Goal: Information Seeking & Learning: Check status

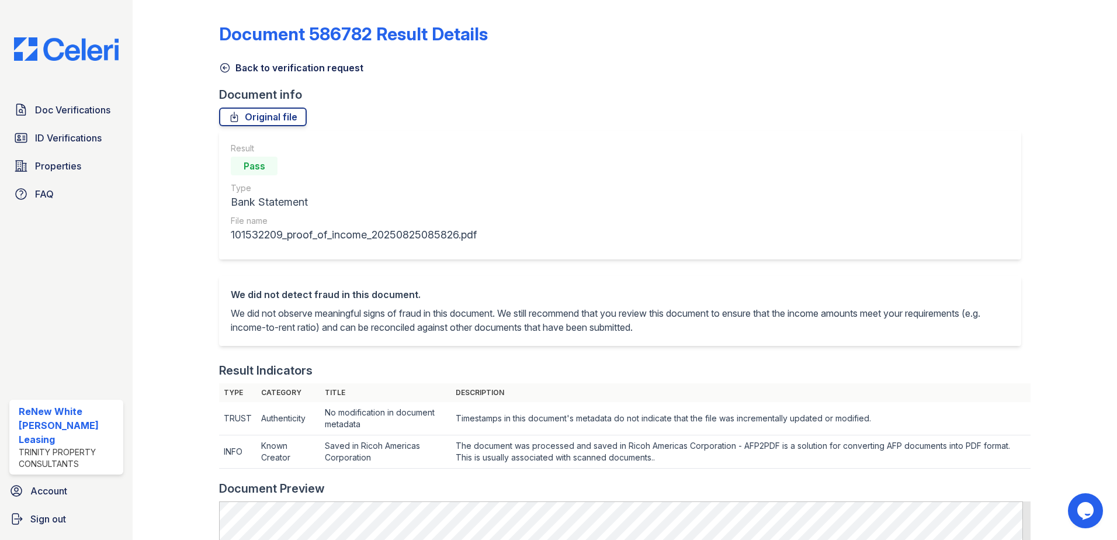
scroll to position [234, 0]
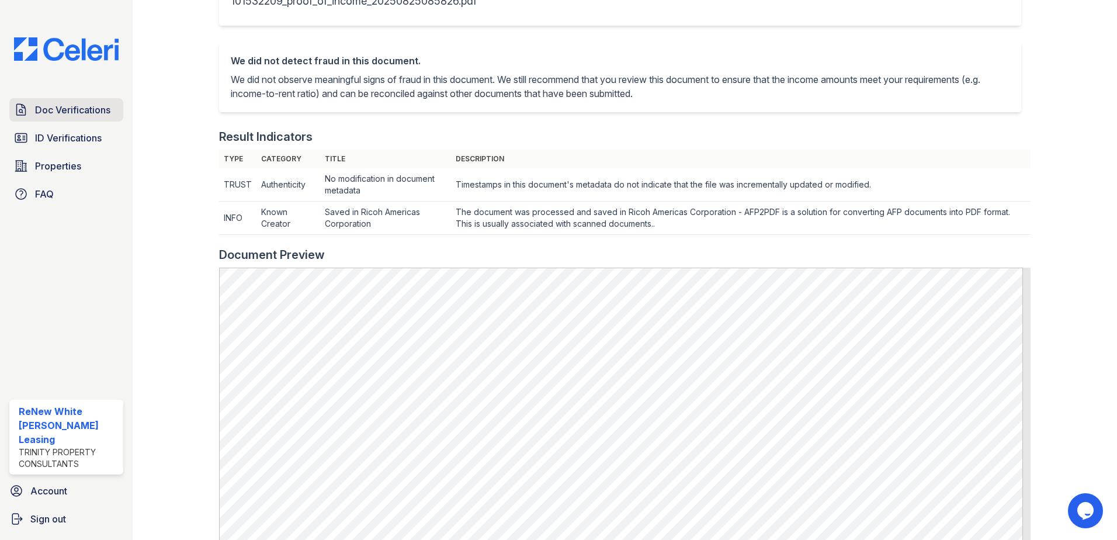
click at [80, 102] on link "Doc Verifications" at bounding box center [66, 109] width 114 height 23
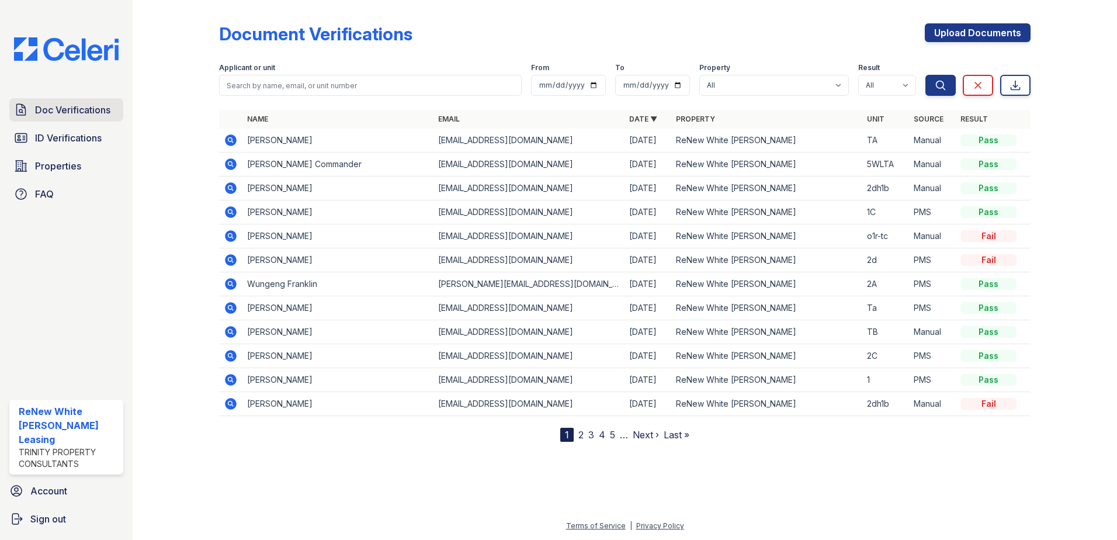
click at [80, 108] on span "Doc Verifications" at bounding box center [72, 110] width 75 height 14
click at [231, 140] on icon at bounding box center [229, 139] width 3 height 3
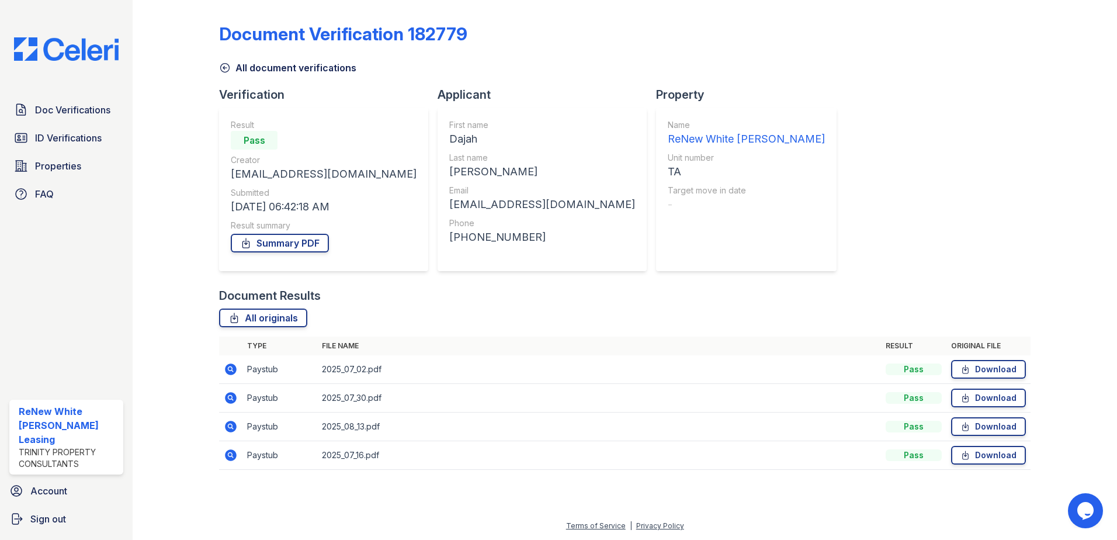
click at [234, 454] on icon at bounding box center [231, 455] width 12 height 12
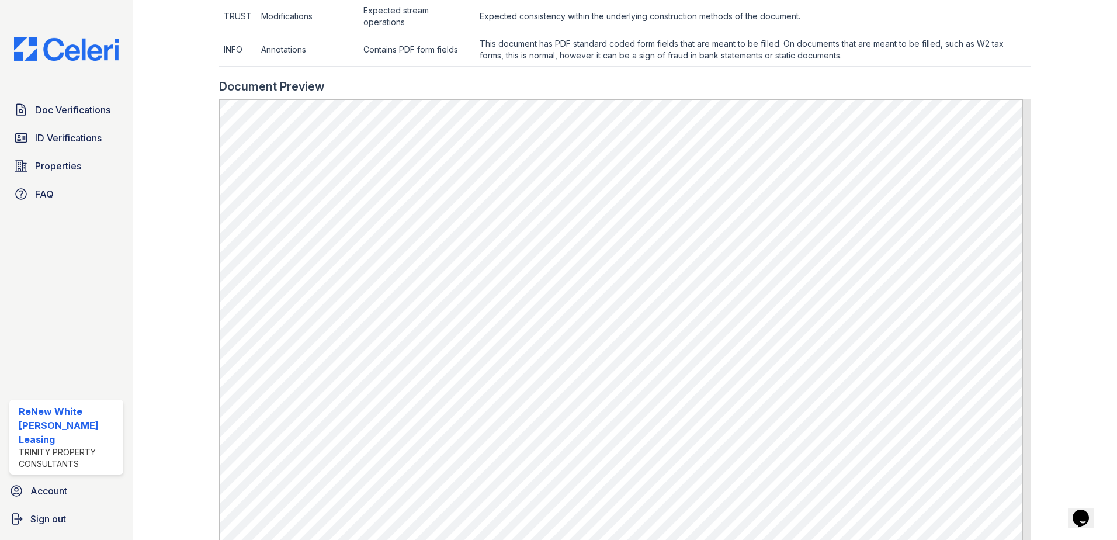
scroll to position [526, 0]
click at [103, 134] on link "ID Verifications" at bounding box center [66, 137] width 114 height 23
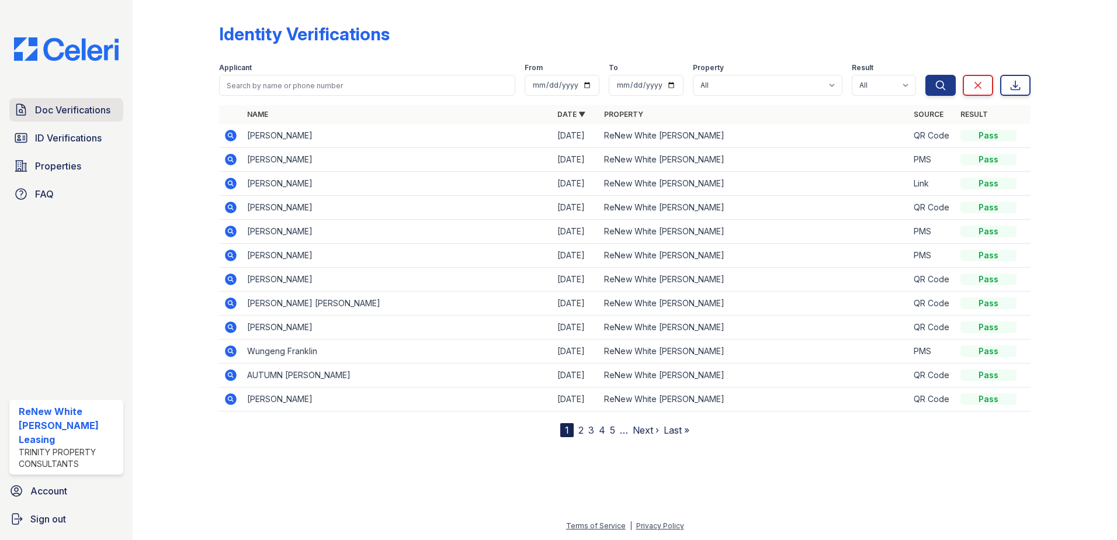
click at [63, 112] on span "Doc Verifications" at bounding box center [72, 110] width 75 height 14
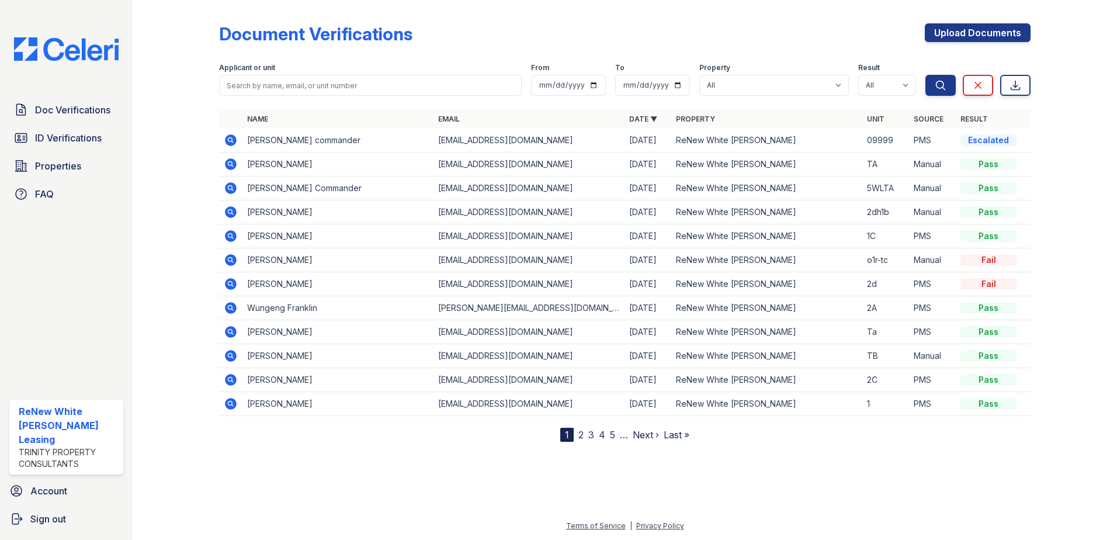
click at [231, 141] on icon at bounding box center [231, 140] width 14 height 14
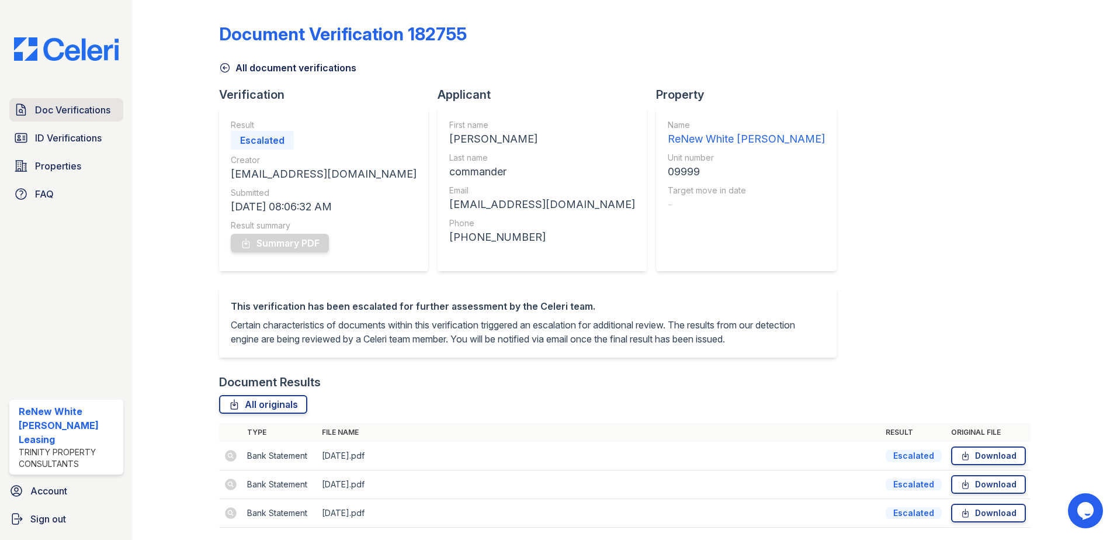
click at [58, 110] on span "Doc Verifications" at bounding box center [72, 110] width 75 height 14
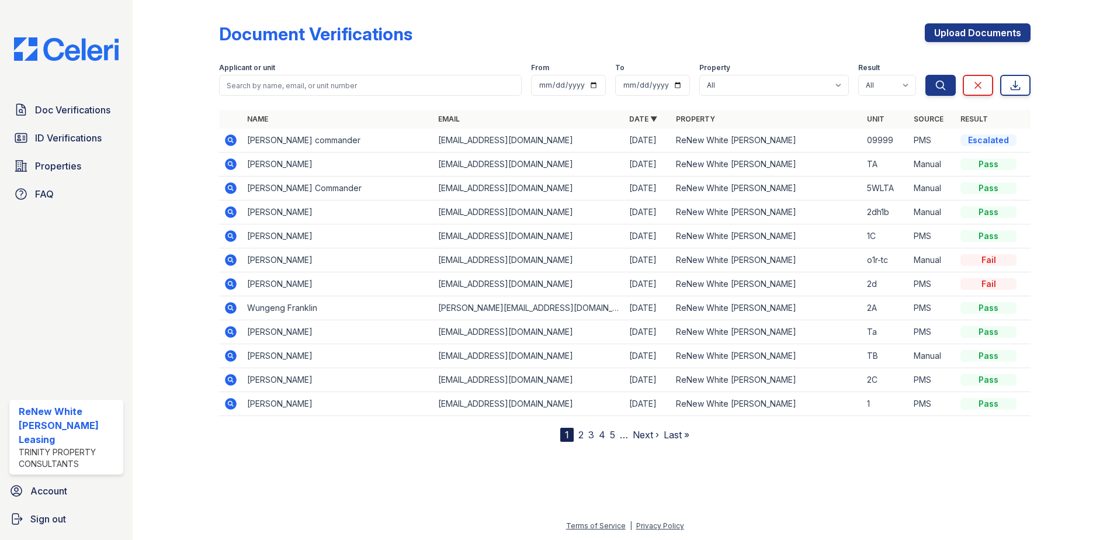
click at [231, 189] on icon at bounding box center [231, 188] width 14 height 14
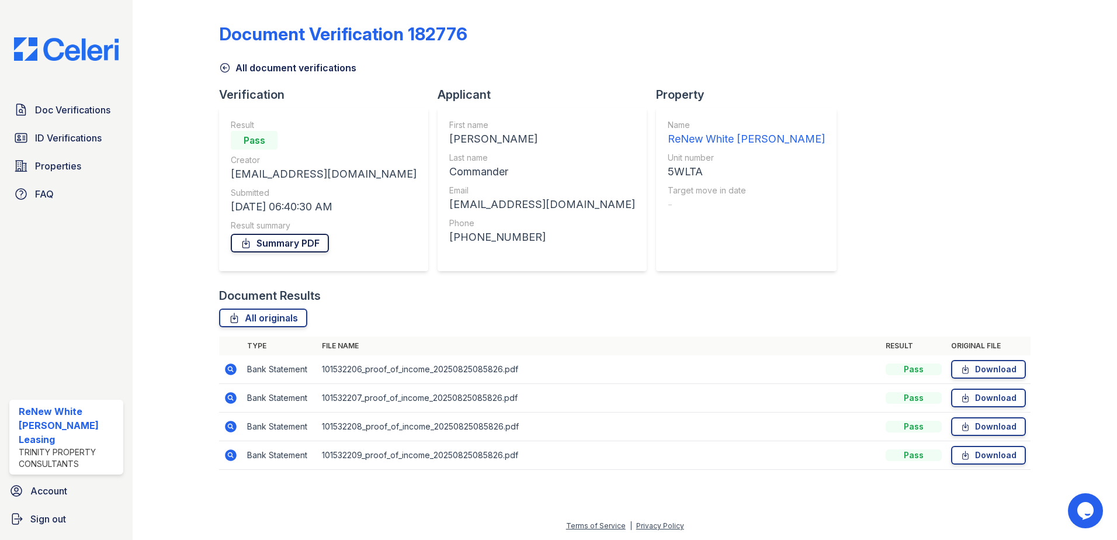
click at [293, 240] on link "Summary PDF" at bounding box center [280, 243] width 98 height 19
click at [79, 132] on span "ID Verifications" at bounding box center [68, 138] width 67 height 14
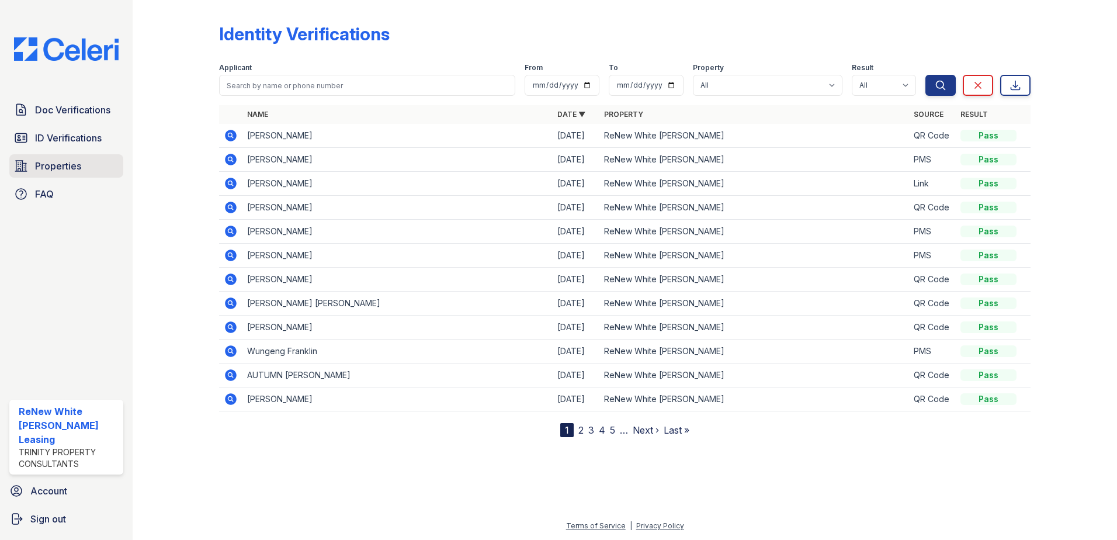
click at [41, 171] on span "Properties" at bounding box center [58, 166] width 46 height 14
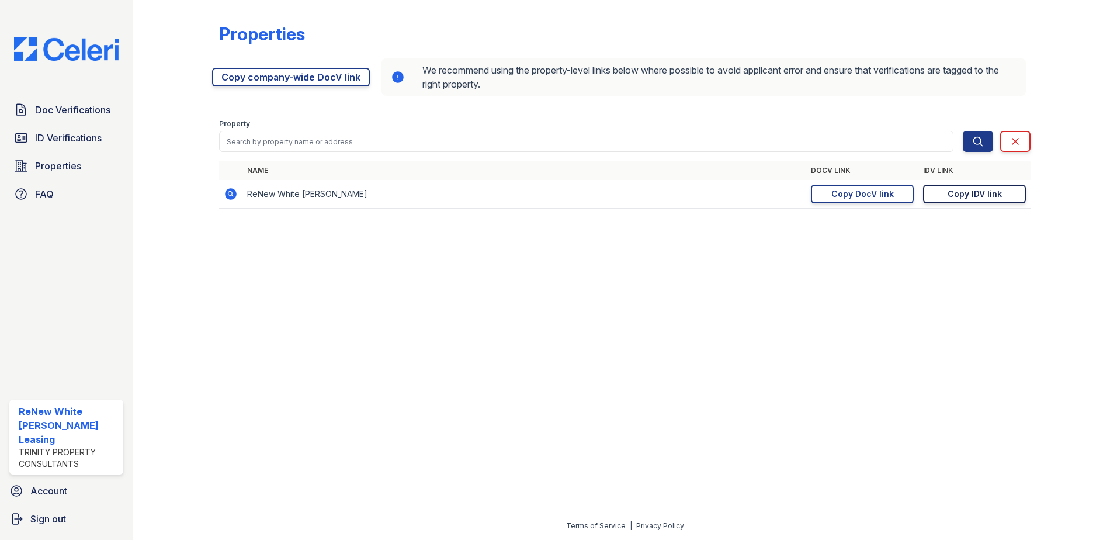
click at [977, 194] on div "Copy IDV link" at bounding box center [974, 194] width 54 height 12
click at [72, 99] on link "Doc Verifications" at bounding box center [66, 109] width 114 height 23
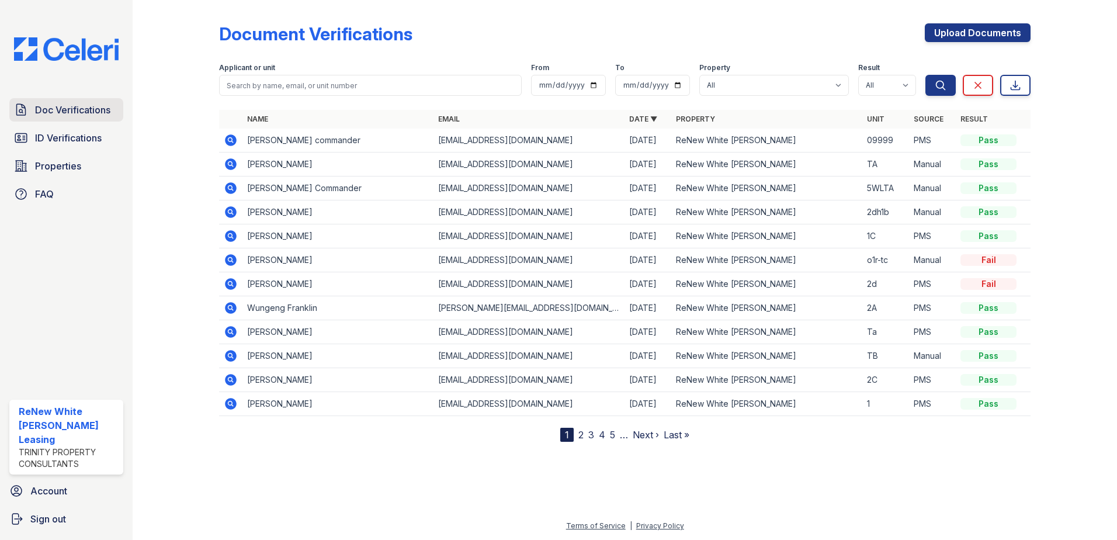
click at [76, 106] on span "Doc Verifications" at bounding box center [72, 110] width 75 height 14
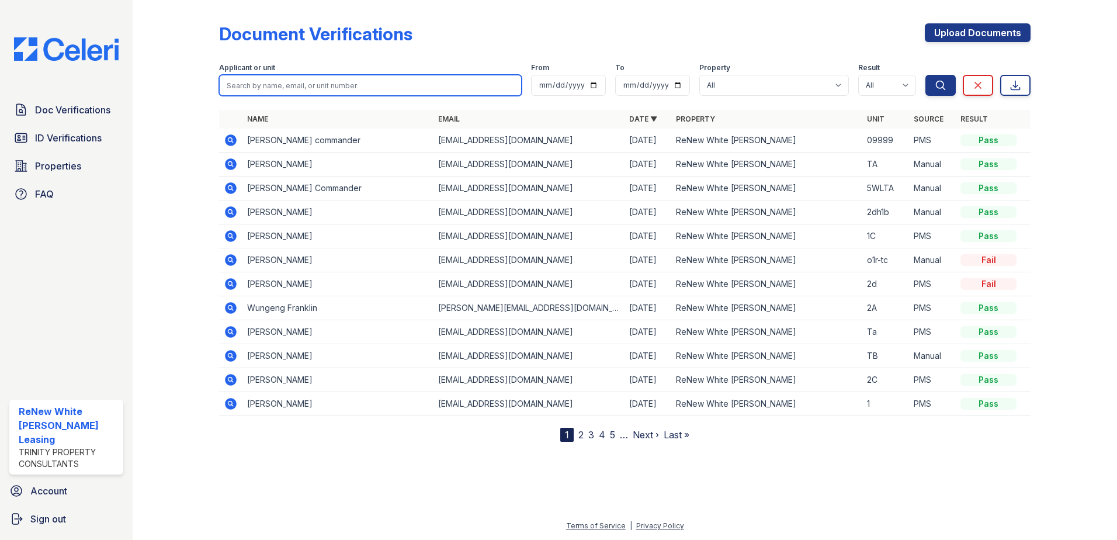
click at [319, 82] on input "search" at bounding box center [370, 85] width 303 height 21
type input "APPLIENE"
click at [925, 75] on button "Search" at bounding box center [940, 85] width 30 height 21
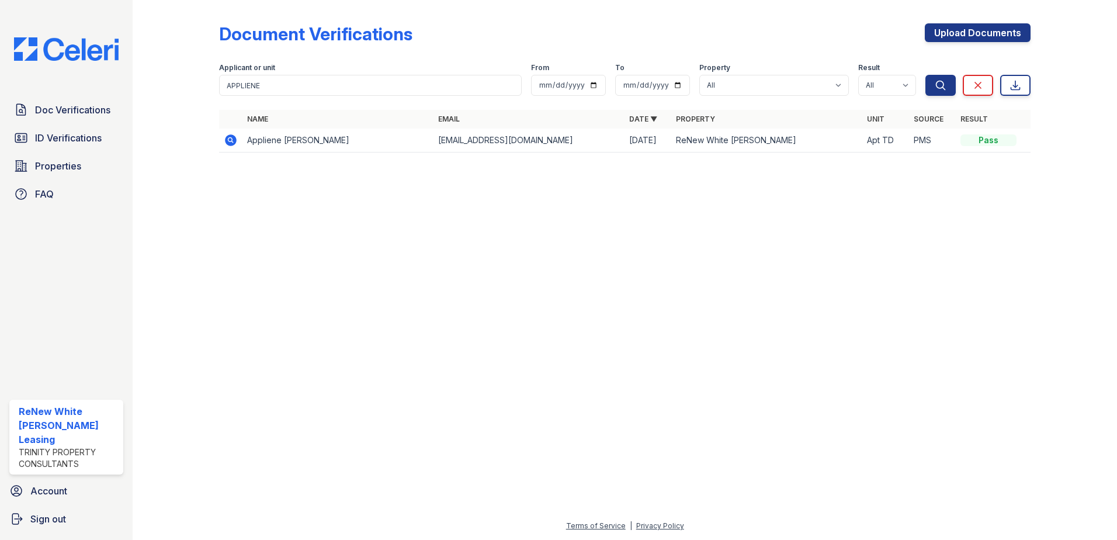
click at [227, 137] on icon at bounding box center [231, 140] width 12 height 12
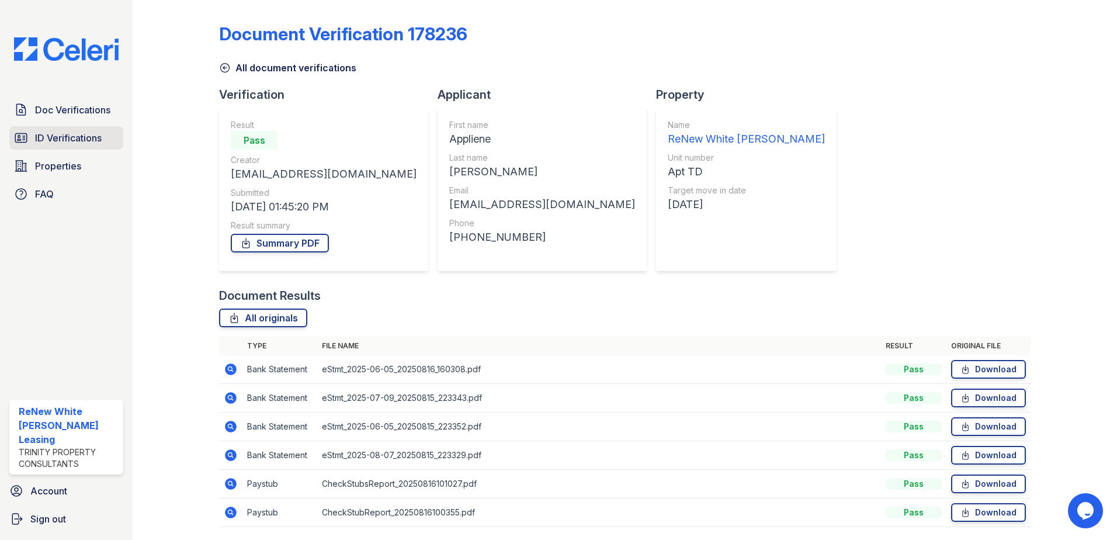
click at [83, 145] on span "ID Verifications" at bounding box center [68, 138] width 67 height 14
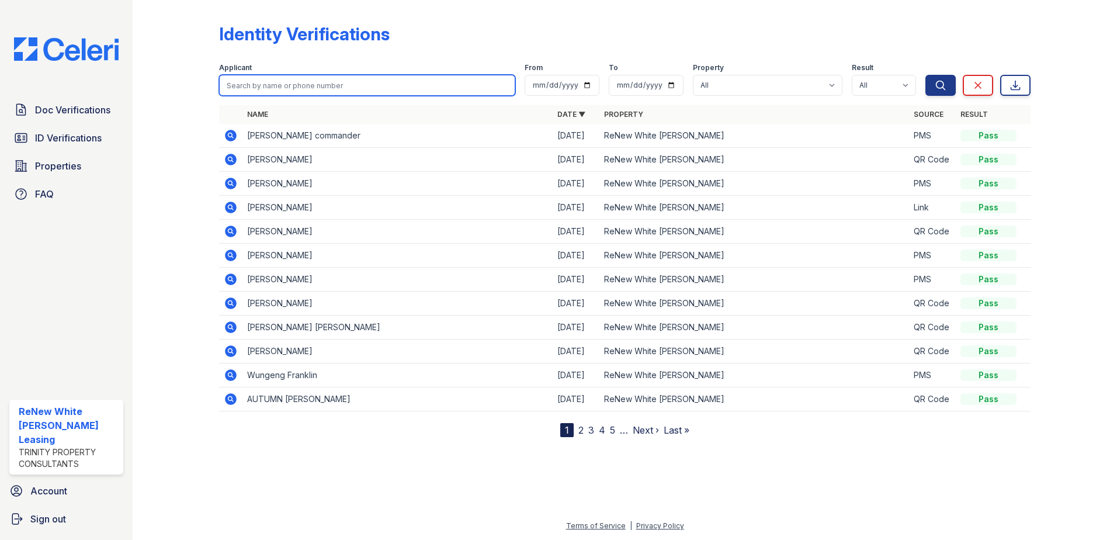
click at [323, 85] on input "search" at bounding box center [367, 85] width 296 height 21
type input "APPLIENE"
click at [925, 75] on button "Search" at bounding box center [940, 85] width 30 height 21
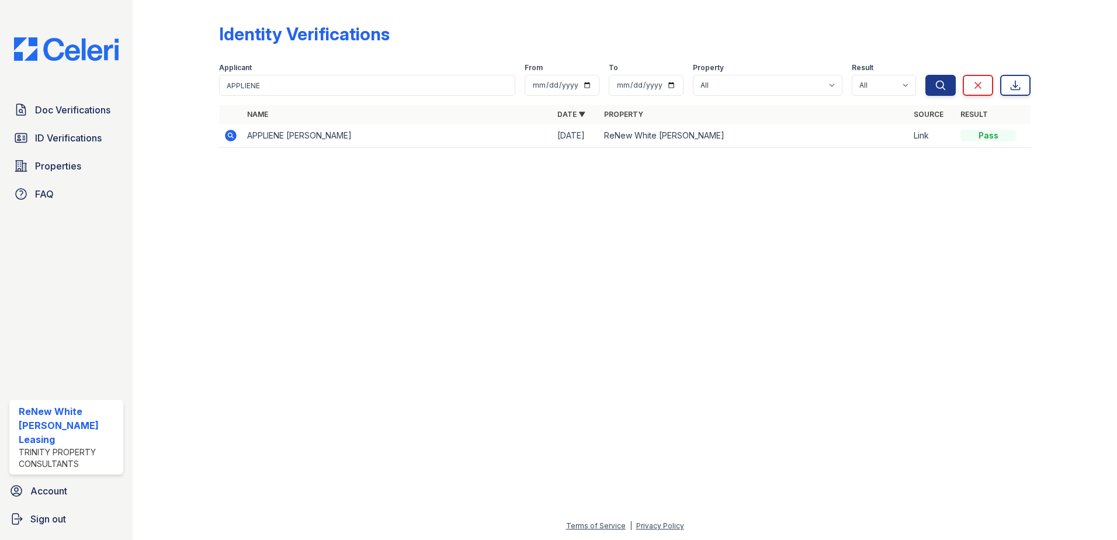
click at [230, 137] on icon at bounding box center [231, 135] width 14 height 14
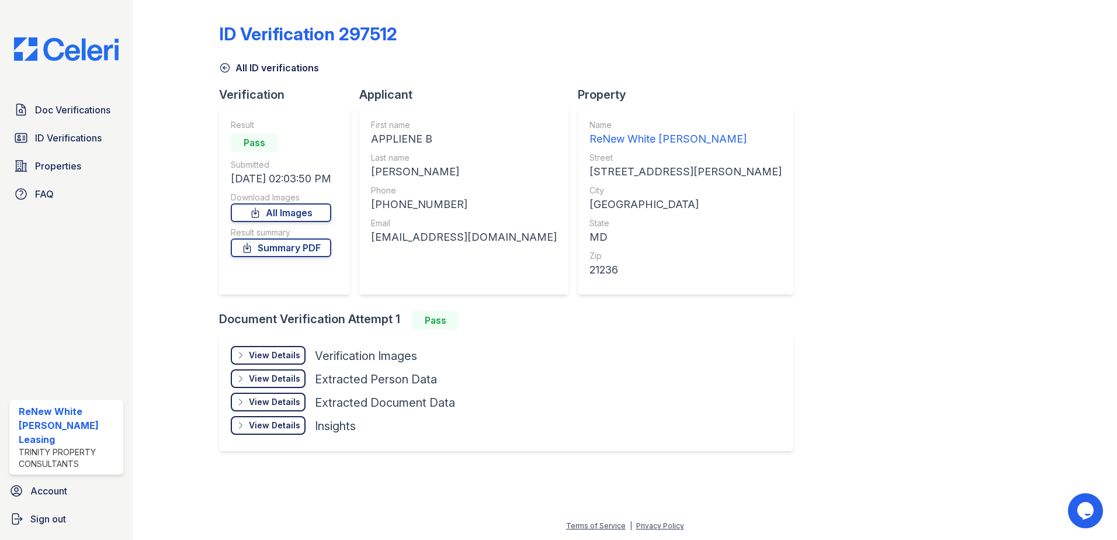
click at [266, 357] on div "View Details" at bounding box center [274, 355] width 51 height 12
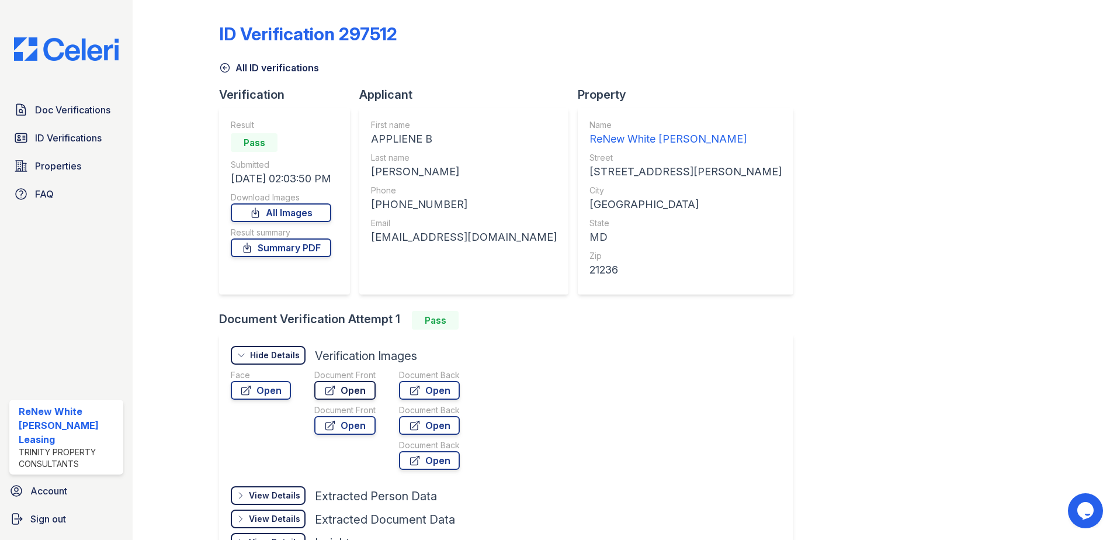
click at [341, 391] on link "Open" at bounding box center [344, 390] width 61 height 19
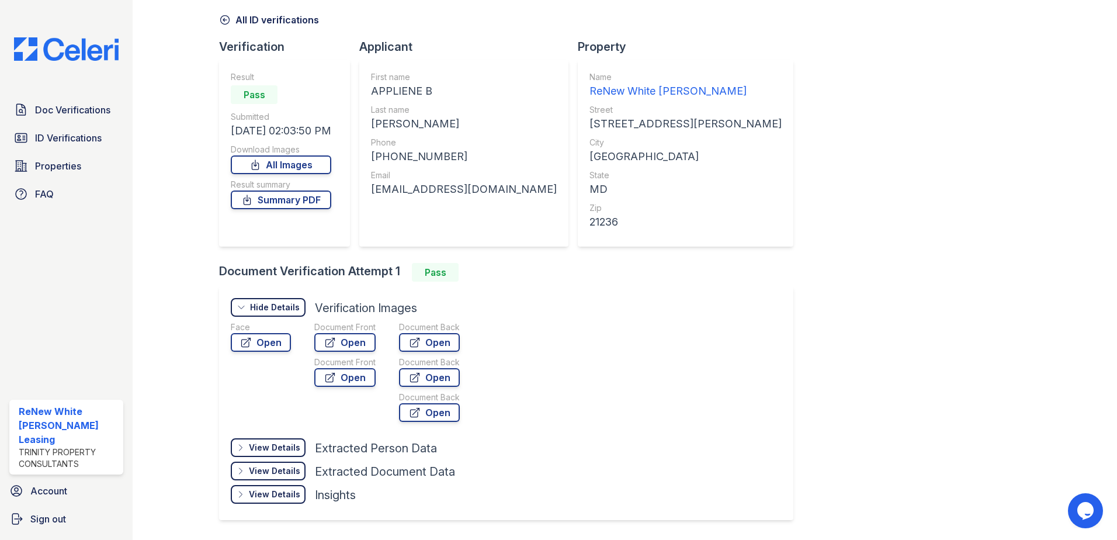
scroll to position [84, 0]
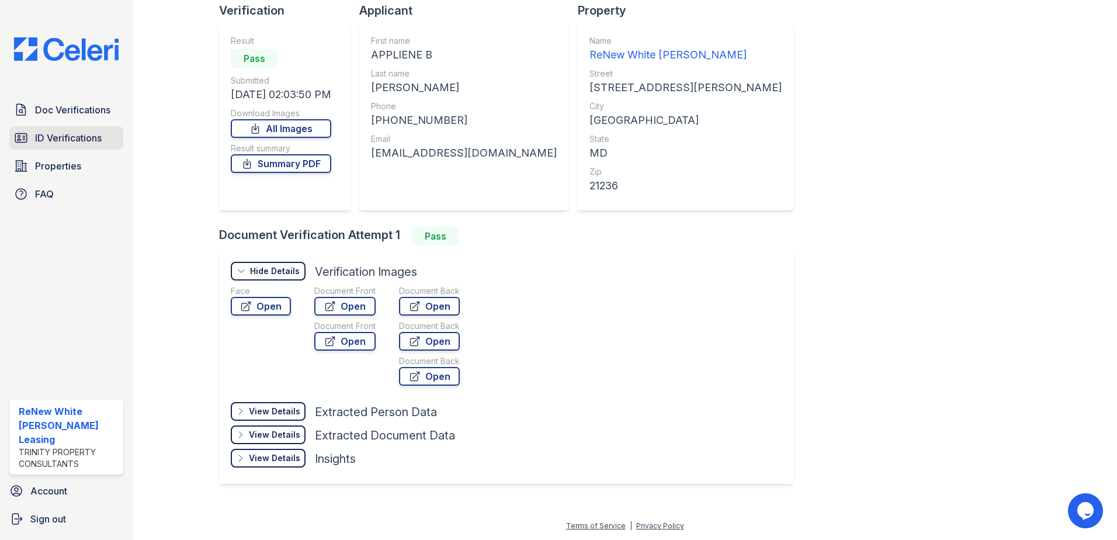
click at [84, 133] on span "ID Verifications" at bounding box center [68, 138] width 67 height 14
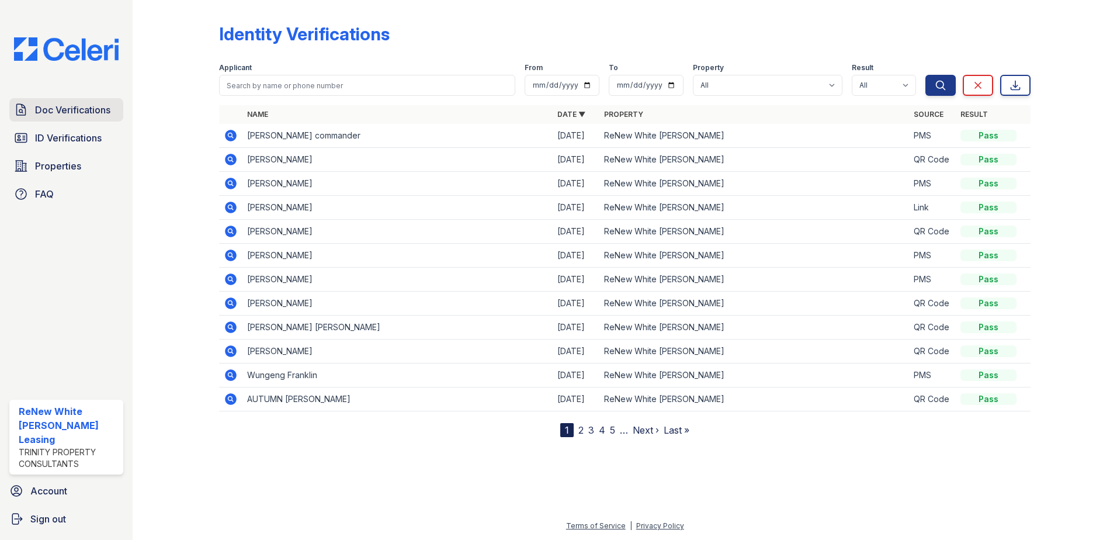
click at [84, 108] on span "Doc Verifications" at bounding box center [72, 110] width 75 height 14
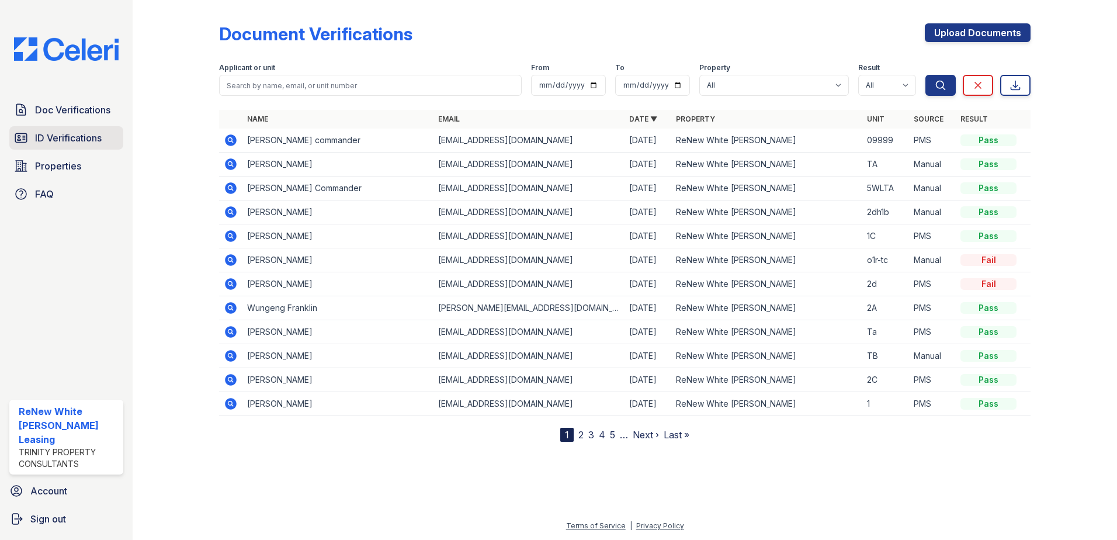
click at [41, 140] on span "ID Verifications" at bounding box center [68, 138] width 67 height 14
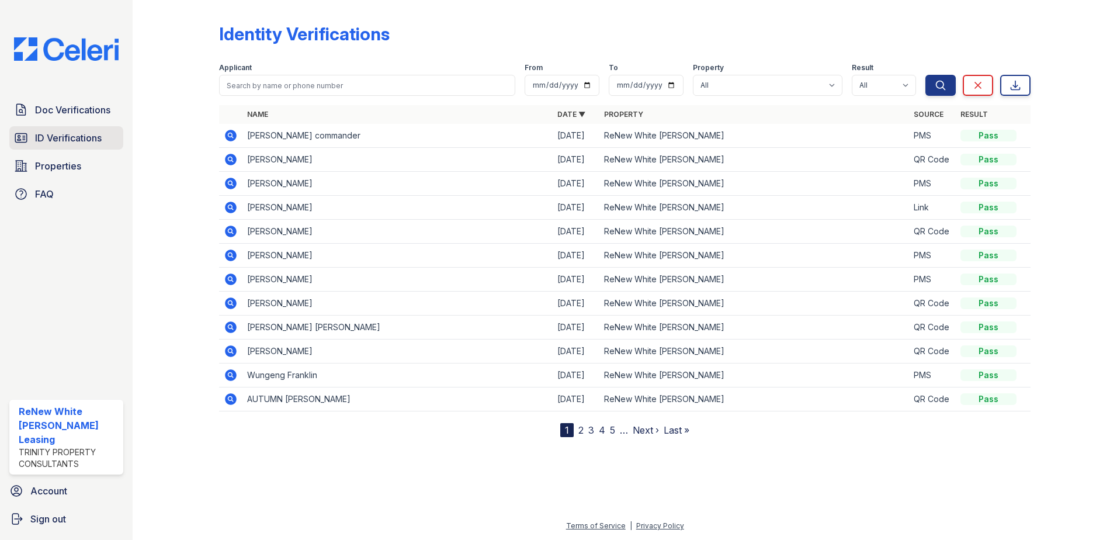
click at [67, 141] on span "ID Verifications" at bounding box center [68, 138] width 67 height 14
click at [54, 137] on span "ID Verifications" at bounding box center [68, 138] width 67 height 14
click at [61, 110] on span "Doc Verifications" at bounding box center [72, 110] width 75 height 14
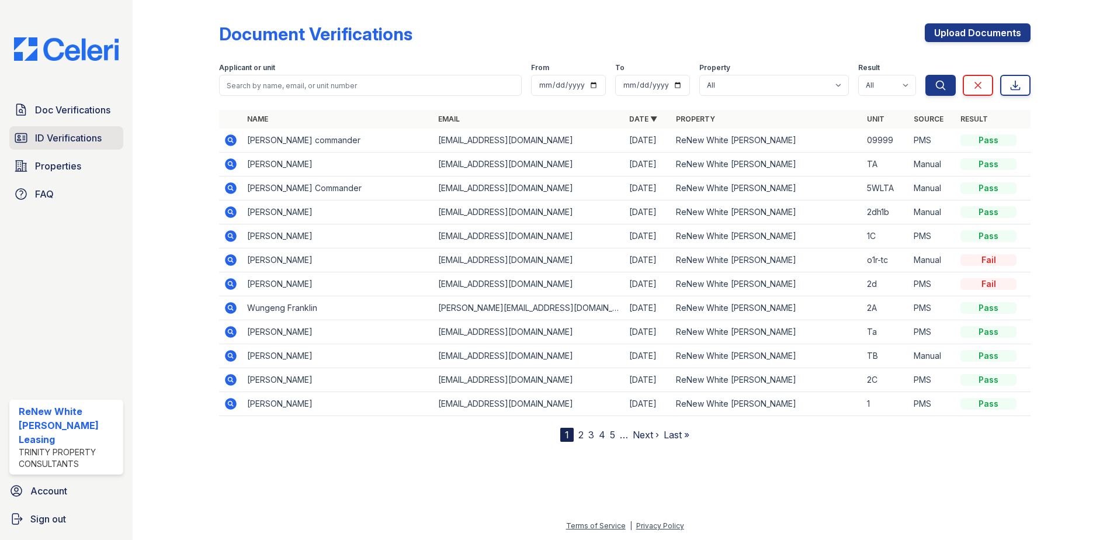
click at [58, 131] on link "ID Verifications" at bounding box center [66, 137] width 114 height 23
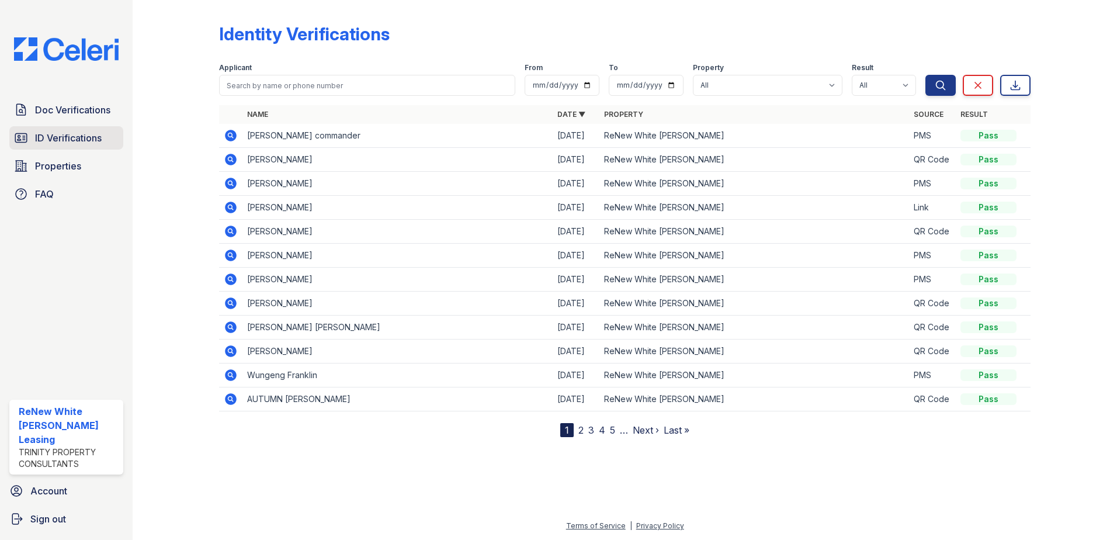
click at [86, 132] on span "ID Verifications" at bounding box center [68, 138] width 67 height 14
